Goal: Information Seeking & Learning: Find specific fact

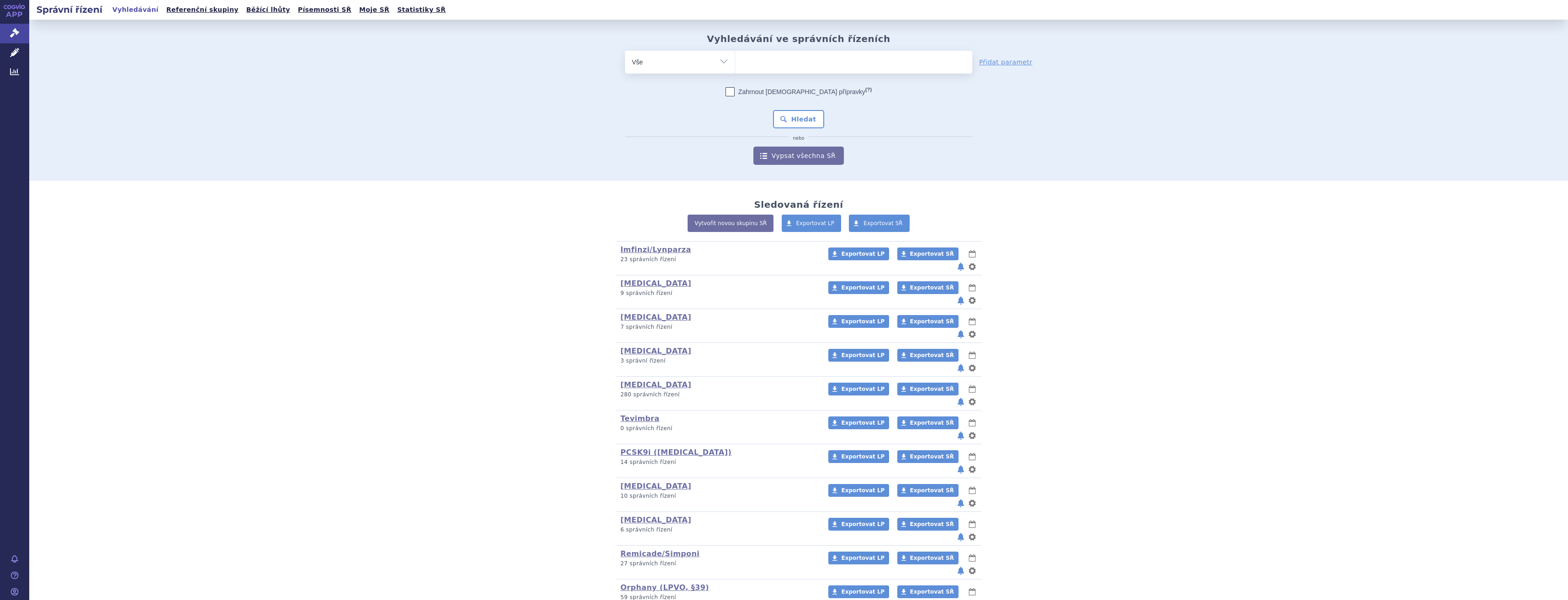
click at [800, 64] on ul at bounding box center [854, 60] width 237 height 19
click at [735, 64] on select at bounding box center [735, 62] width 1 height 23
type input "opd"
type input "opdivo"
select select "opdivo"
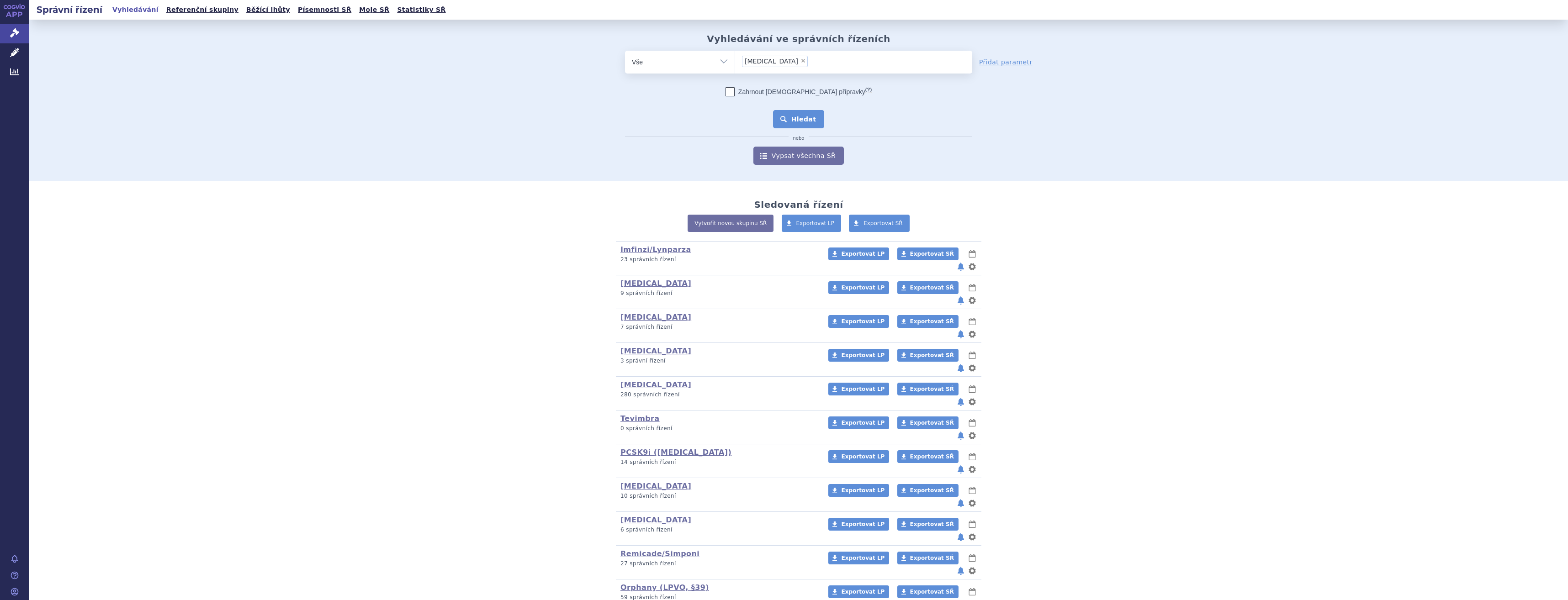
click at [799, 114] on button "Hledat" at bounding box center [799, 119] width 52 height 18
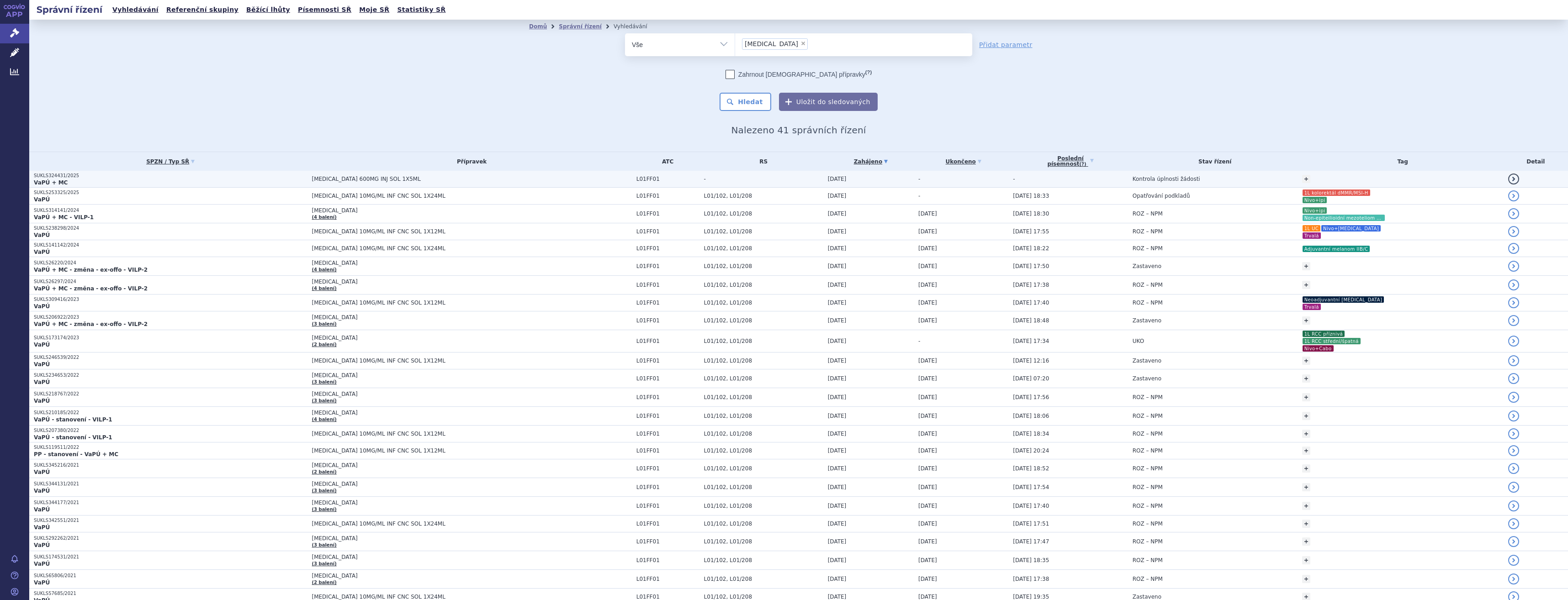
click at [502, 178] on span "OPDIVO 600MG INJ SOL 1X5ML" at bounding box center [426, 179] width 228 height 6
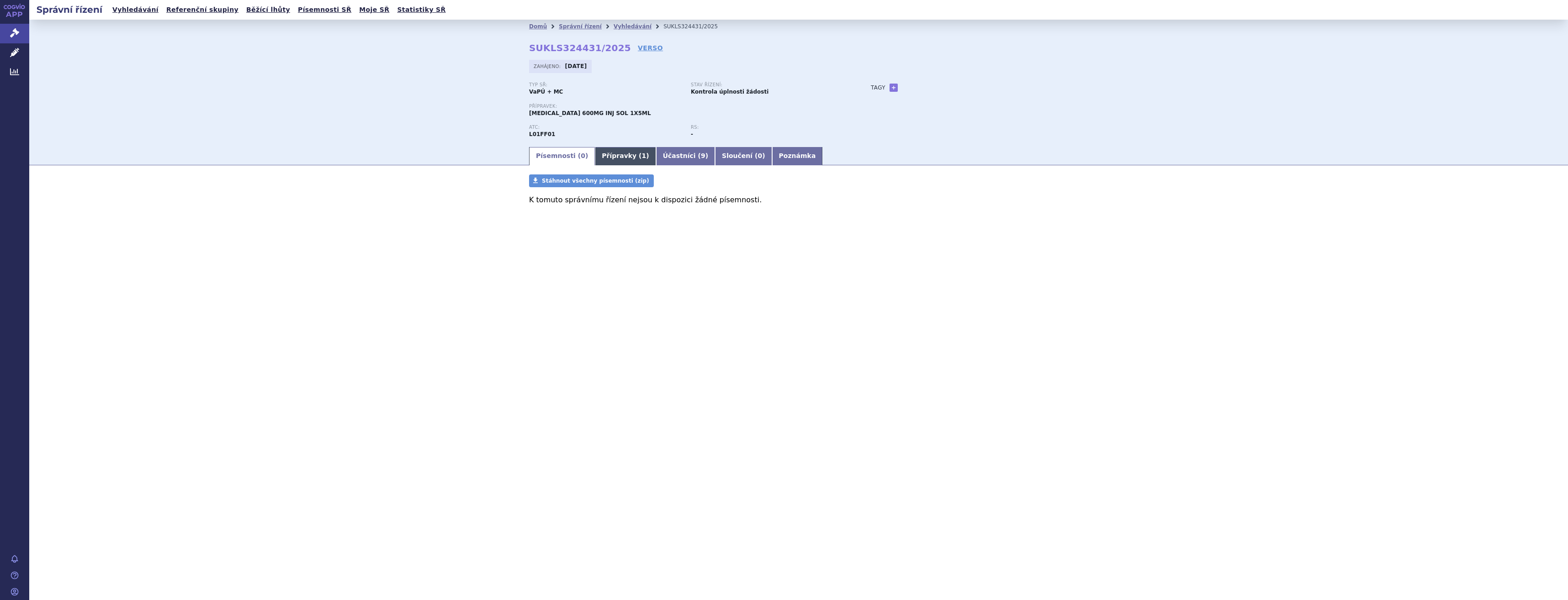
click at [636, 153] on link "Přípravky ( 1 )" at bounding box center [626, 157] width 61 height 18
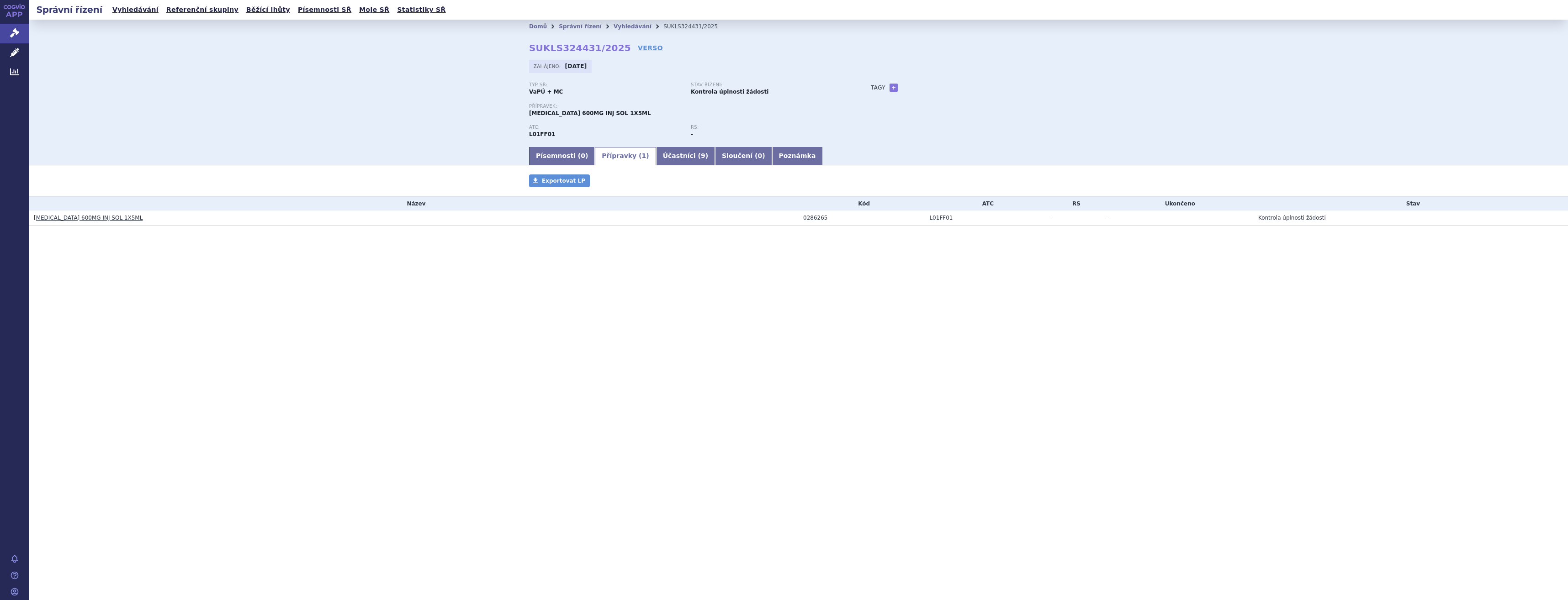
click at [587, 69] on strong "13.08.2025" at bounding box center [576, 66] width 22 height 6
click at [638, 47] on link "VERSO" at bounding box center [650, 47] width 25 height 9
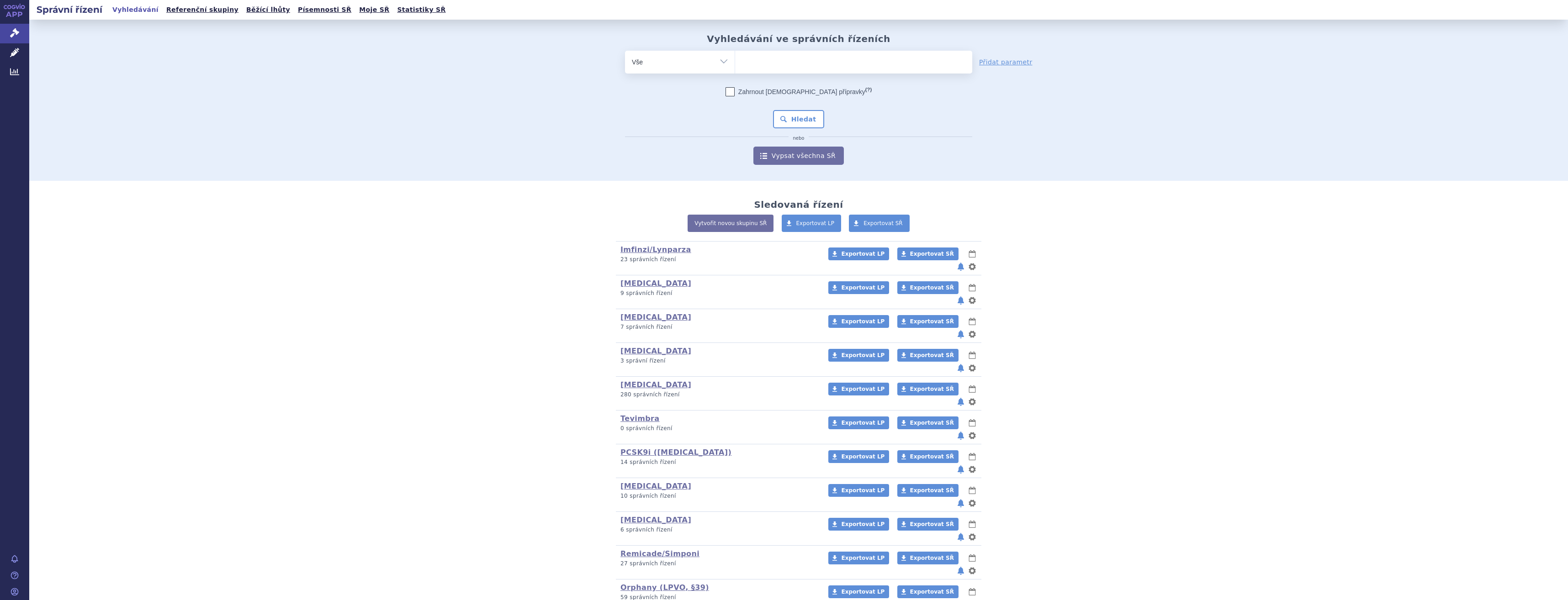
click at [750, 65] on ul at bounding box center [854, 60] width 237 height 19
click at [735, 65] on select at bounding box center [735, 62] width 1 height 23
type input "op"
type input "opdi"
type input "[MEDICAL_DATA]"
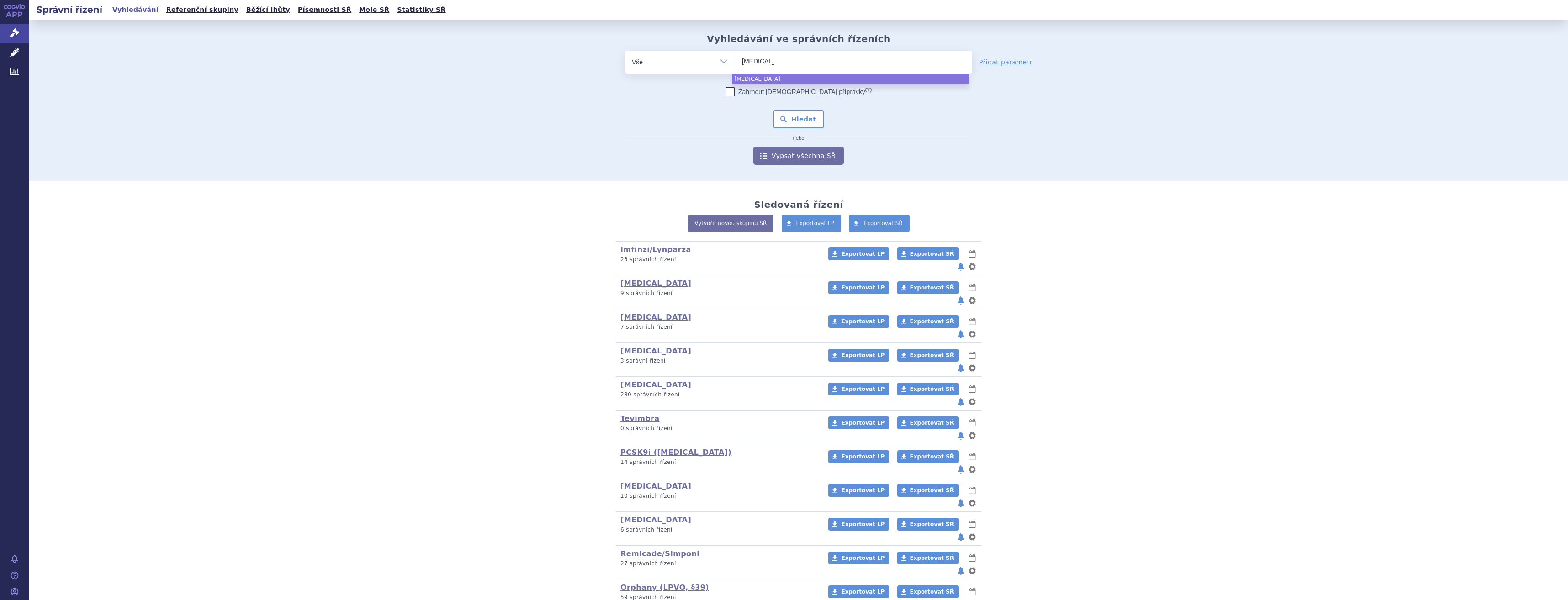
select select "[MEDICAL_DATA]"
click at [785, 122] on button "Hledat" at bounding box center [799, 119] width 52 height 18
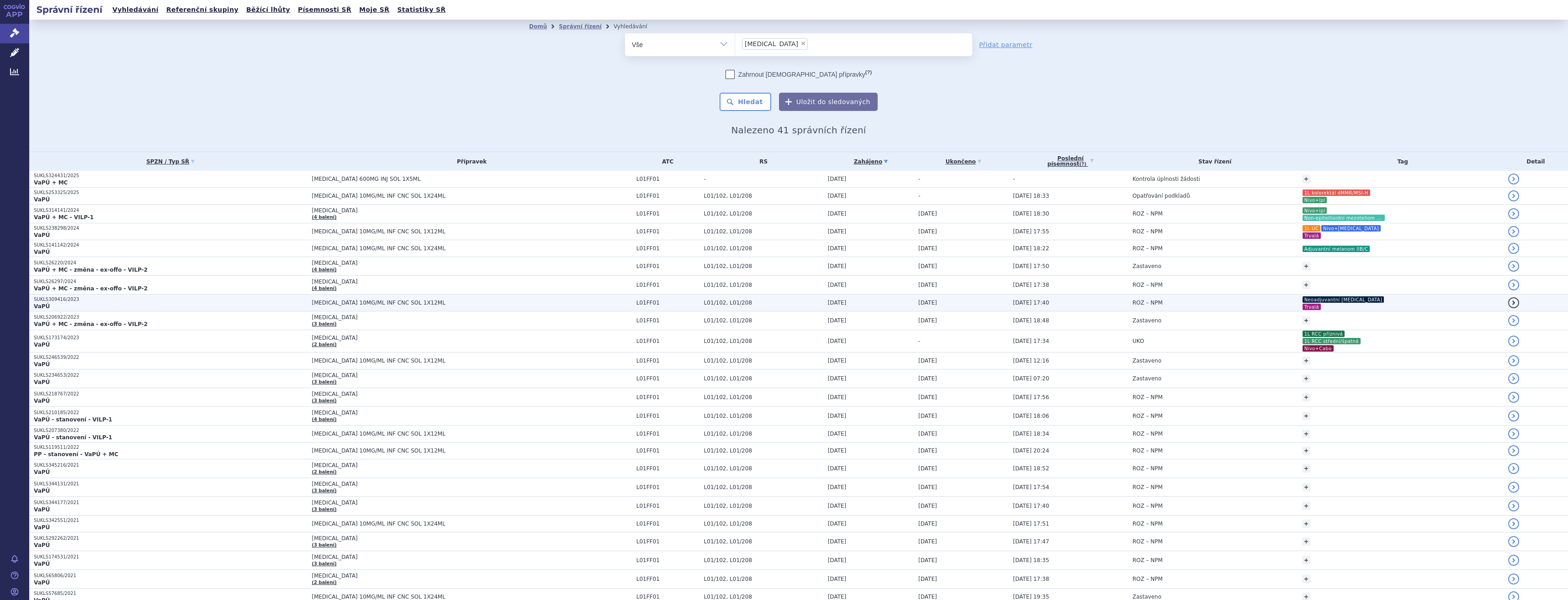
click at [947, 307] on td "[DATE]" at bounding box center [961, 303] width 94 height 17
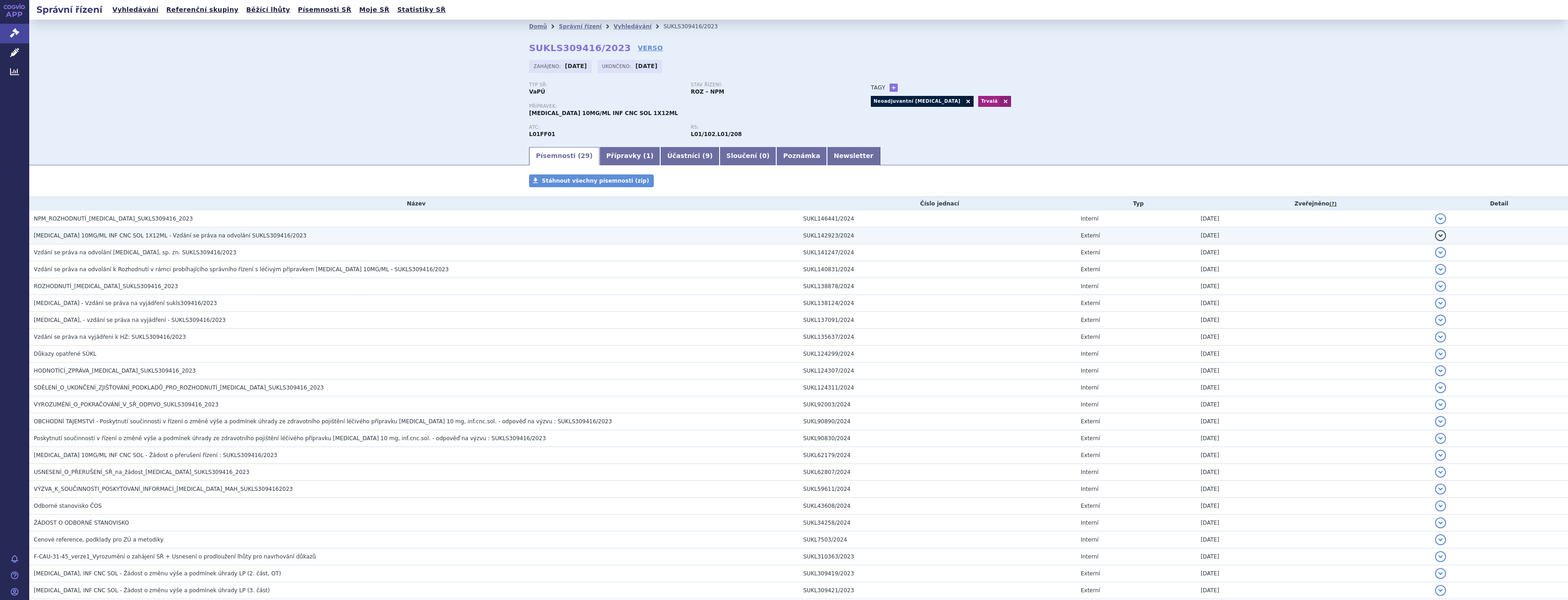
click at [674, 230] on td "OPDIVO 10MG/ML INF CNC SOL 1X12ML - Vzdání se práva na odvolání SUKLS309416/2023" at bounding box center [414, 236] width 769 height 17
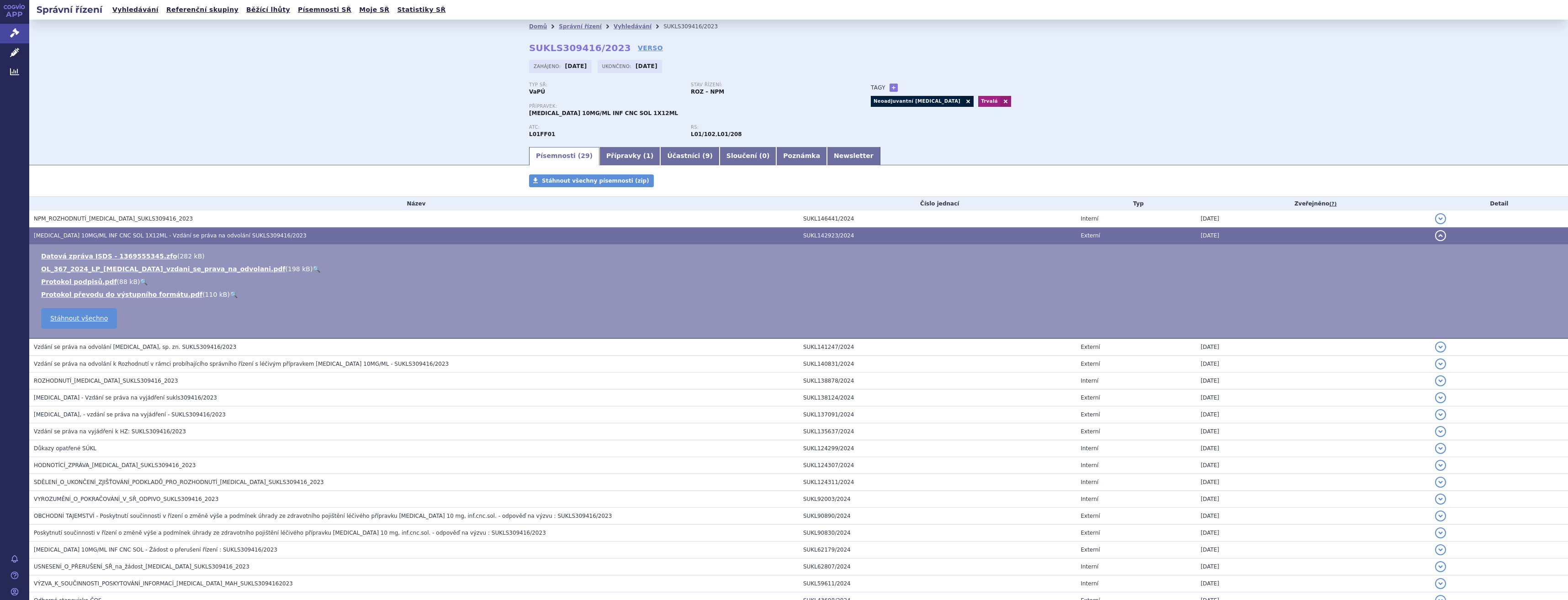
click at [655, 232] on h3 "OPDIVO 10MG/ML INF CNC SOL 1X12ML - Vzdání se práva na odvolání SUKLS309416/2023" at bounding box center [416, 235] width 765 height 9
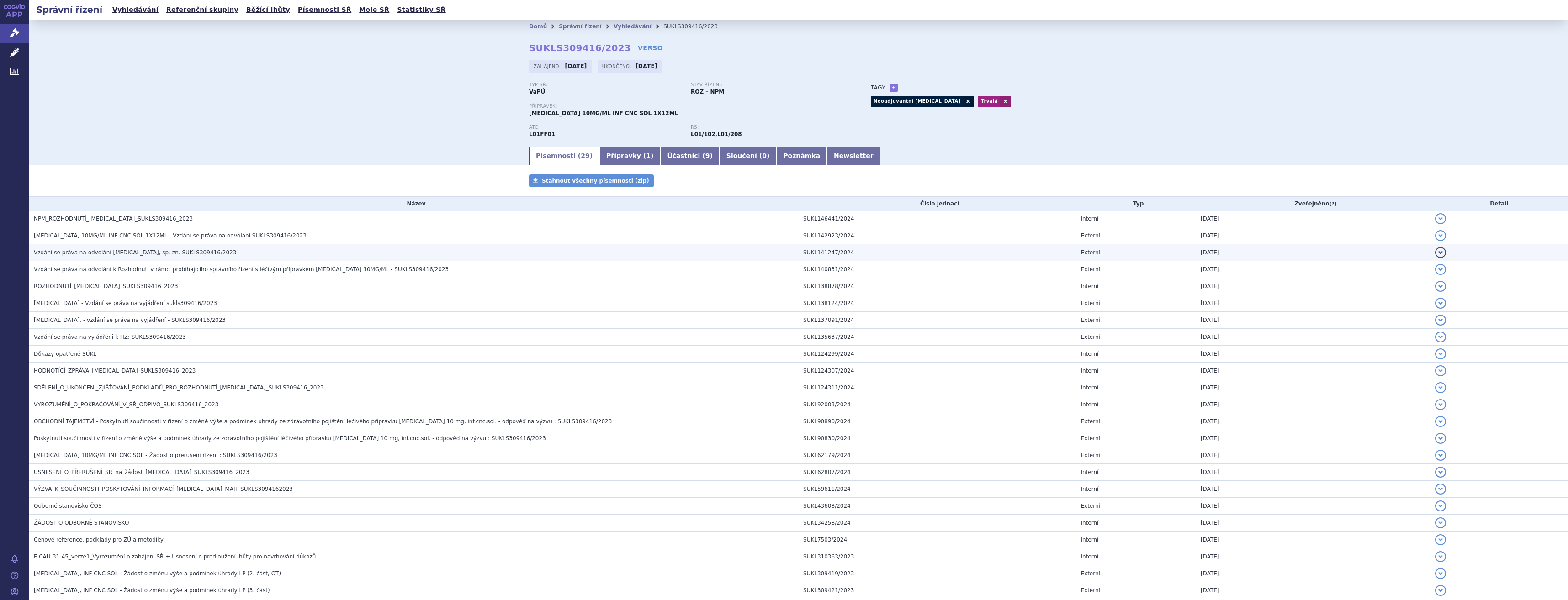
click at [655, 251] on h3 "Vzdání se práva na odvolání OPDIVO, sp. zn. SUKLS309416/2023" at bounding box center [416, 252] width 765 height 9
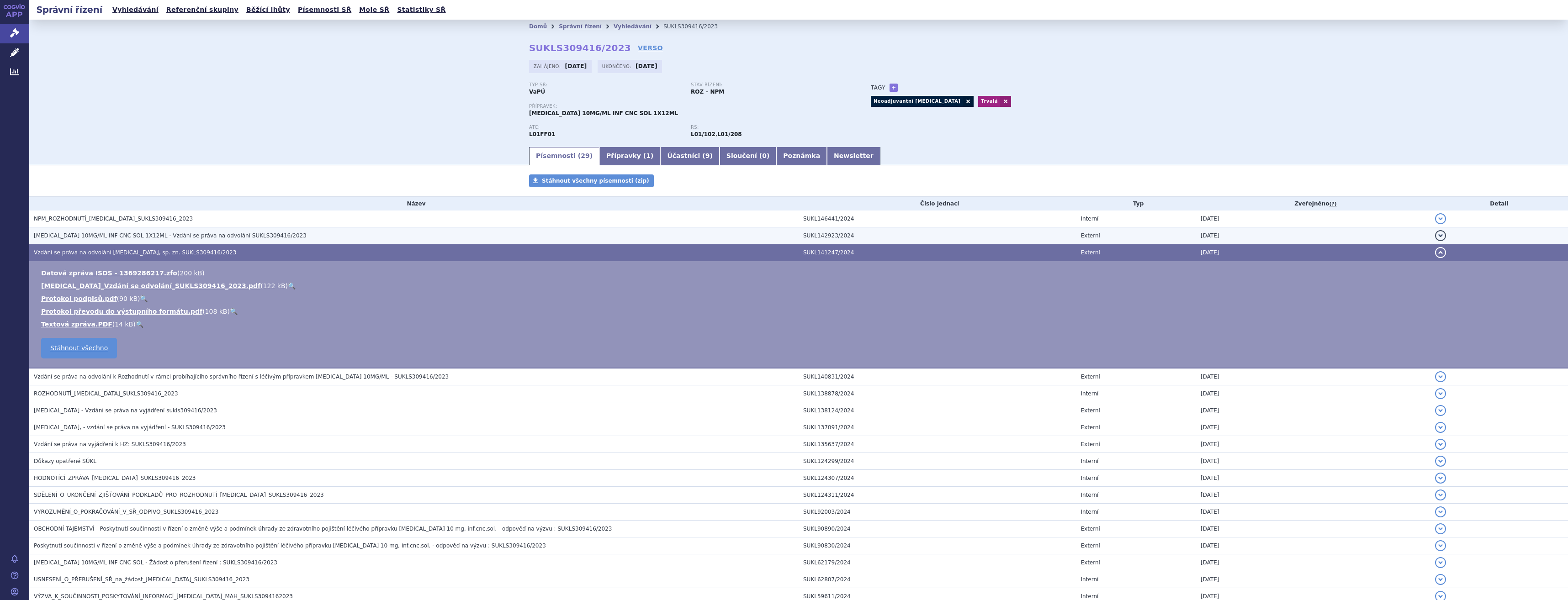
click at [655, 236] on h3 "OPDIVO 10MG/ML INF CNC SOL 1X12ML - Vzdání se práva na odvolání SUKLS309416/2023" at bounding box center [416, 235] width 765 height 9
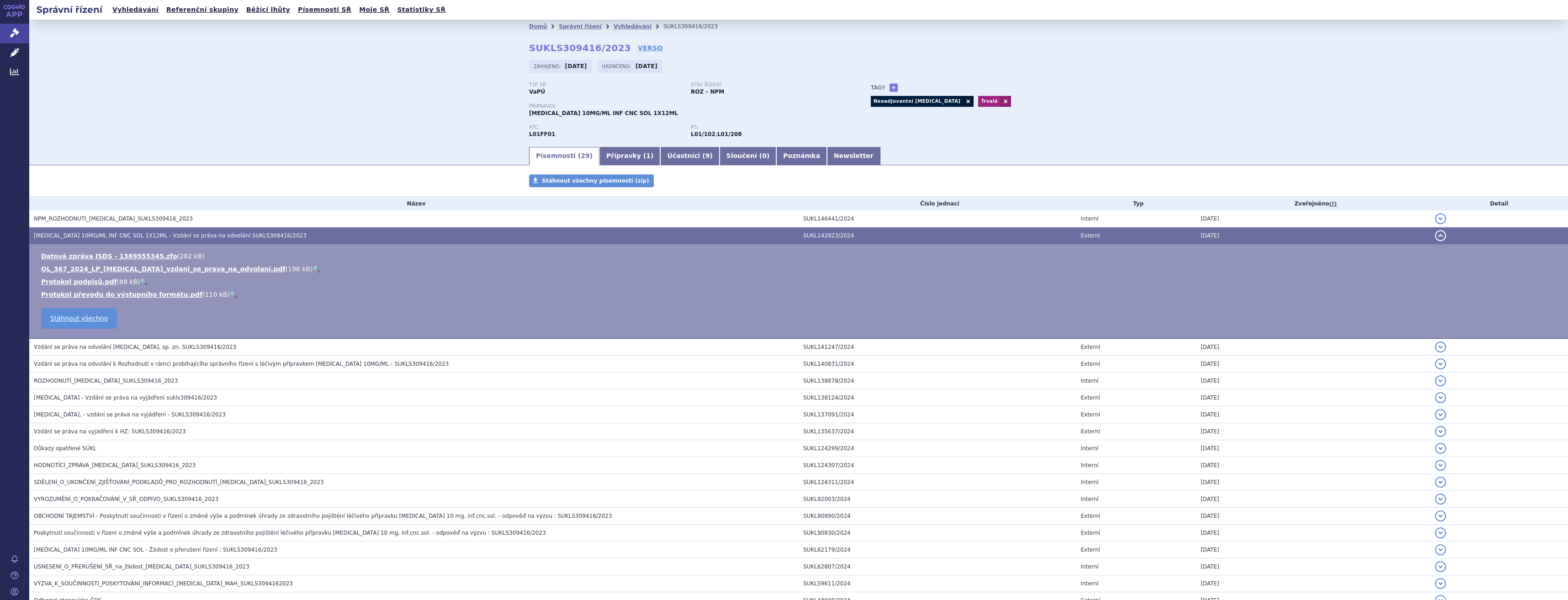
click at [655, 236] on h3 "OPDIVO 10MG/ML INF CNC SOL 1X12ML - Vzdání se práva na odvolání SUKLS309416/2023" at bounding box center [416, 235] width 765 height 9
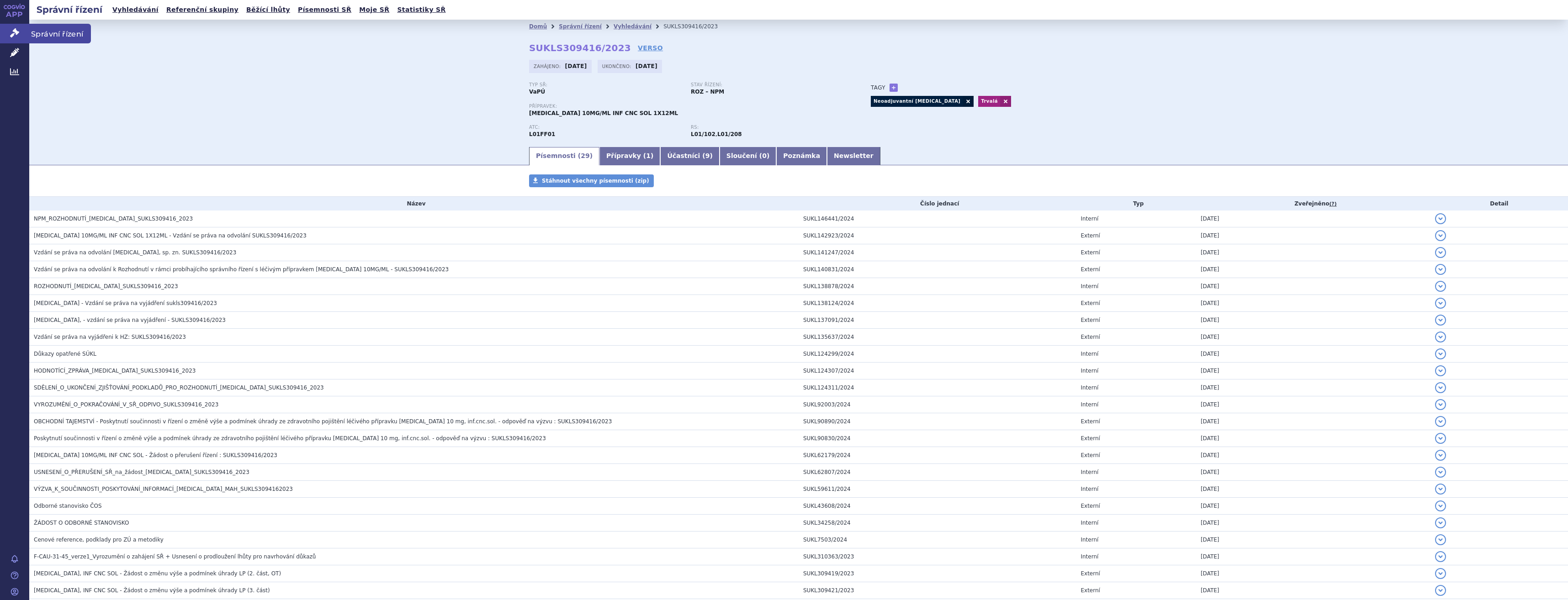
click at [20, 32] on link "Správní řízení" at bounding box center [14, 33] width 29 height 19
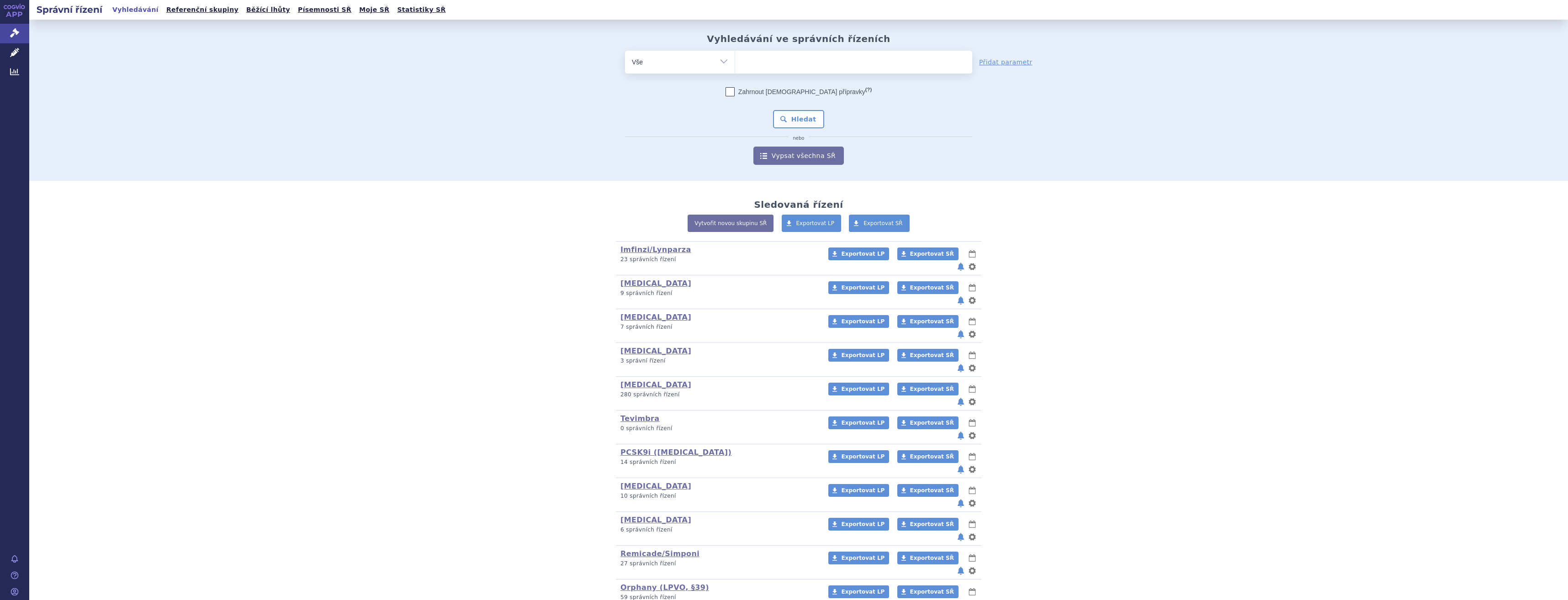
click at [765, 62] on ul at bounding box center [854, 60] width 237 height 19
click at [735, 62] on select at bounding box center [735, 62] width 1 height 23
type input "opd"
type input "[MEDICAL_DATA]"
select select "[MEDICAL_DATA]"
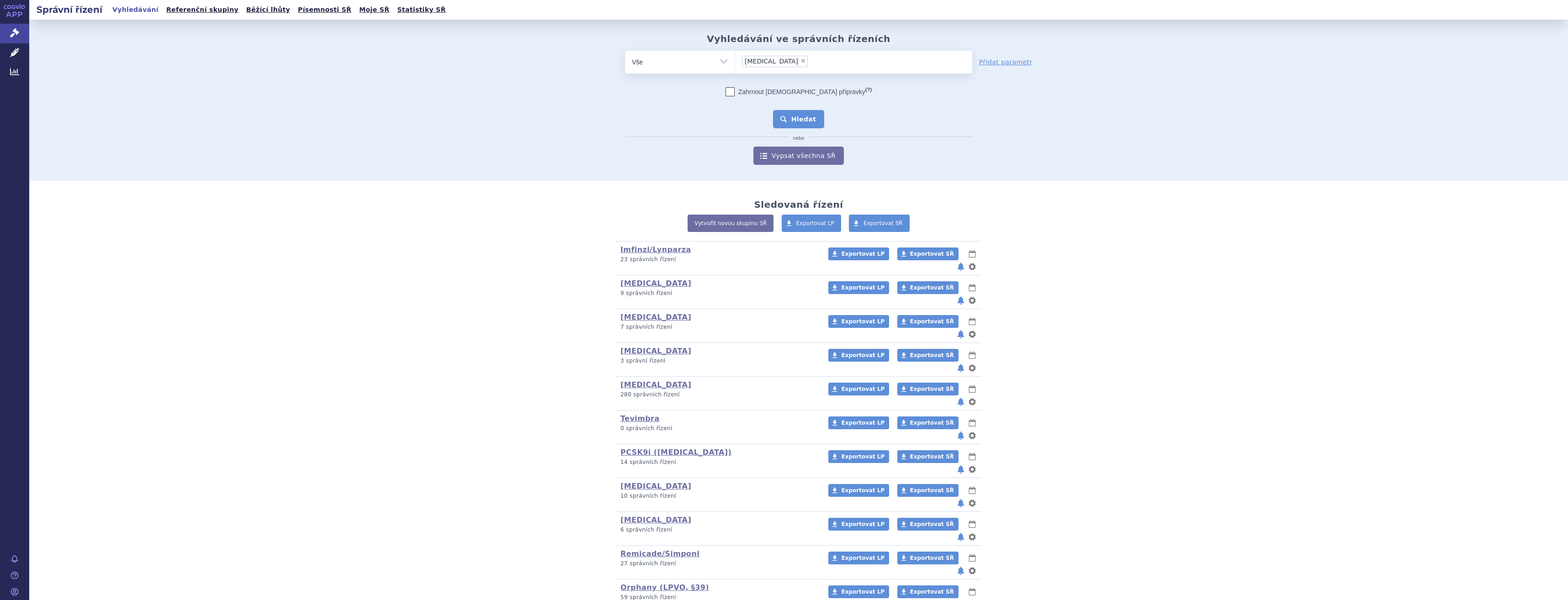
click at [802, 117] on button "Hledat" at bounding box center [799, 119] width 52 height 18
